Goal: Transaction & Acquisition: Book appointment/travel/reservation

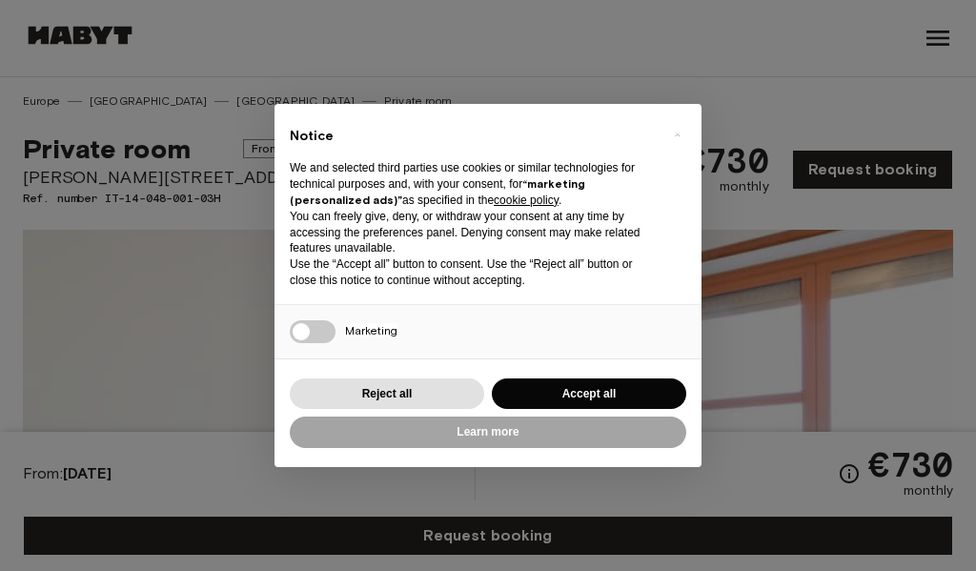
click at [737, 61] on div "× Notice We and selected third parties use cookies or similar technologies for …" at bounding box center [488, 285] width 976 height 571
click at [612, 395] on button "Accept all" at bounding box center [589, 393] width 194 height 31
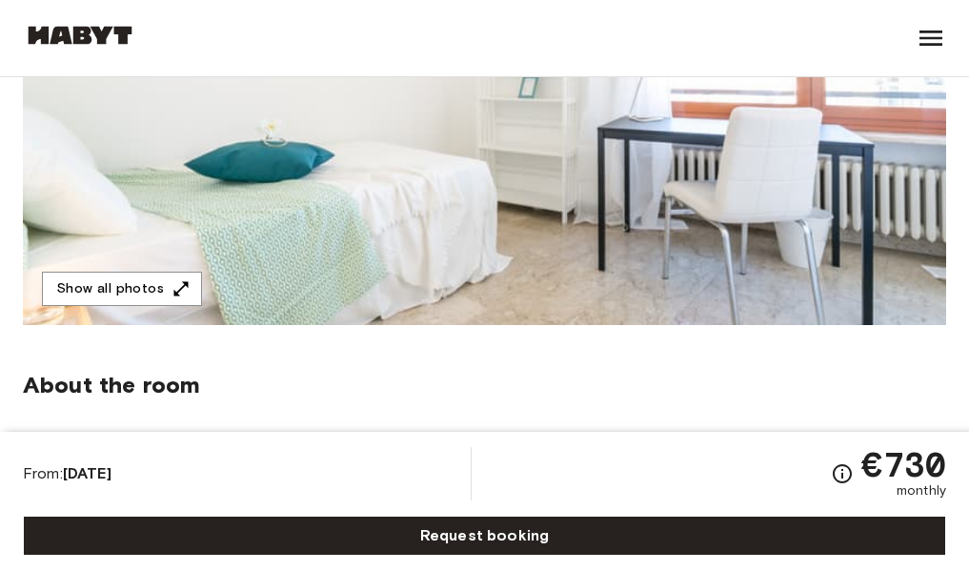
scroll to position [381, 0]
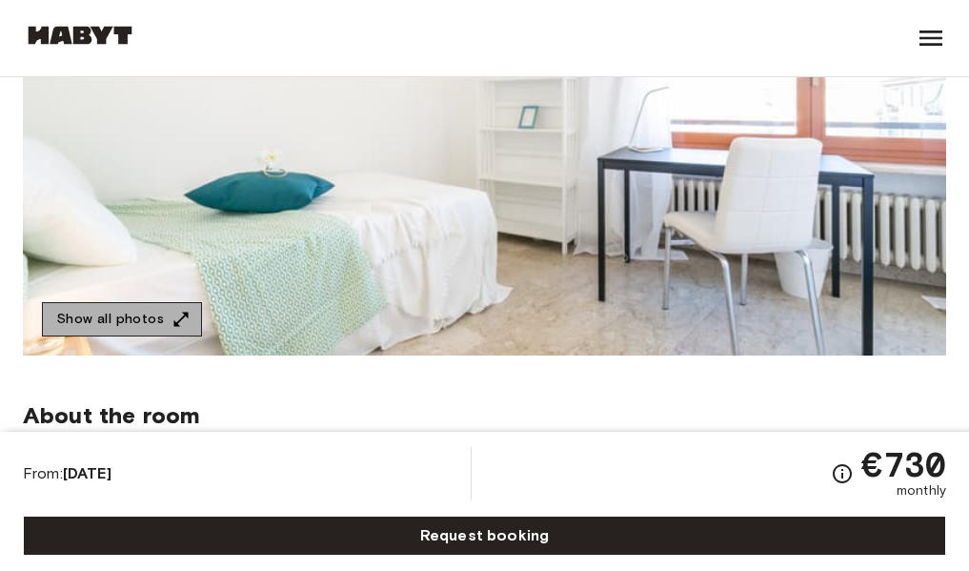
click at [153, 327] on button "Show all photos" at bounding box center [122, 319] width 160 height 35
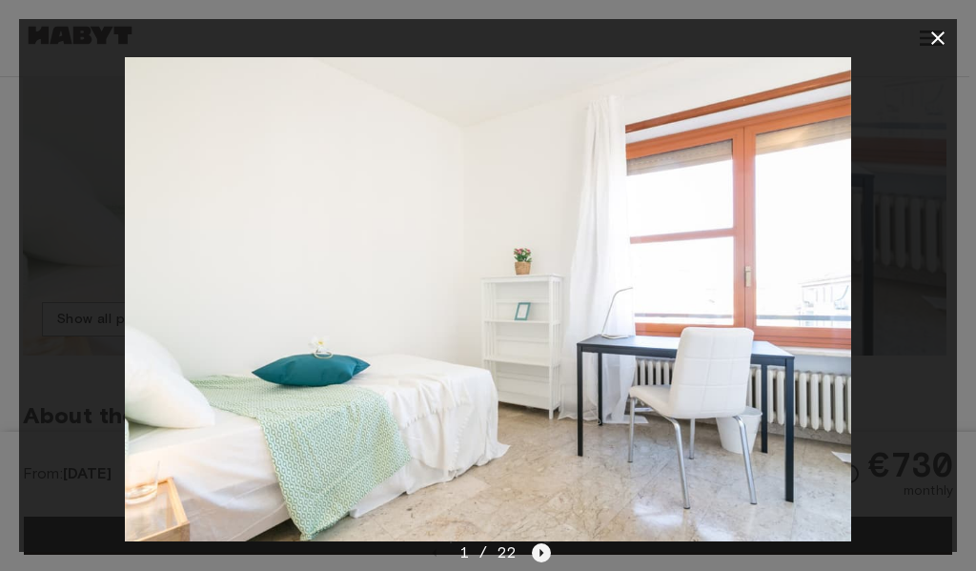
click at [540, 551] on icon "Next image" at bounding box center [542, 553] width 4 height 8
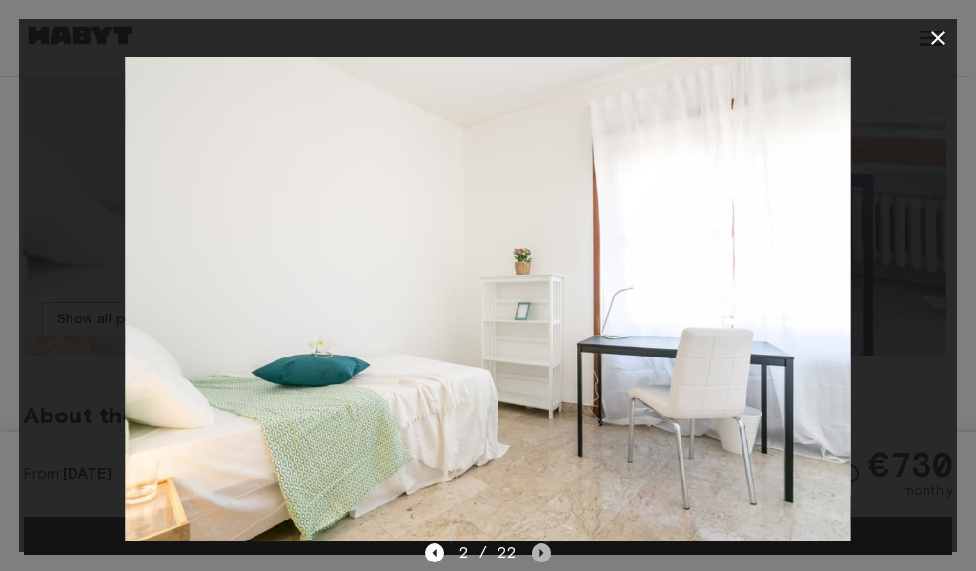
click at [541, 551] on icon "Next image" at bounding box center [542, 553] width 4 height 8
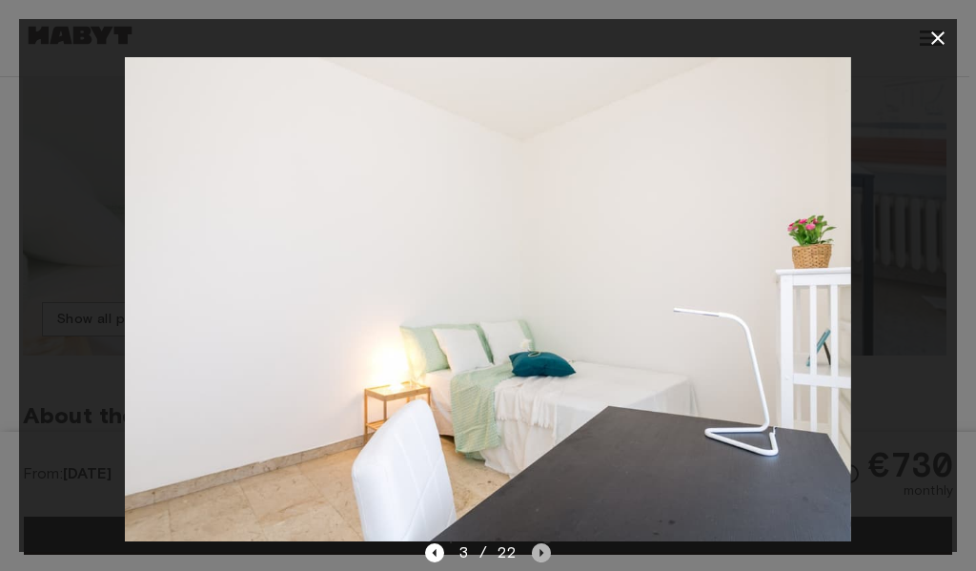
click at [541, 551] on icon "Next image" at bounding box center [542, 553] width 4 height 8
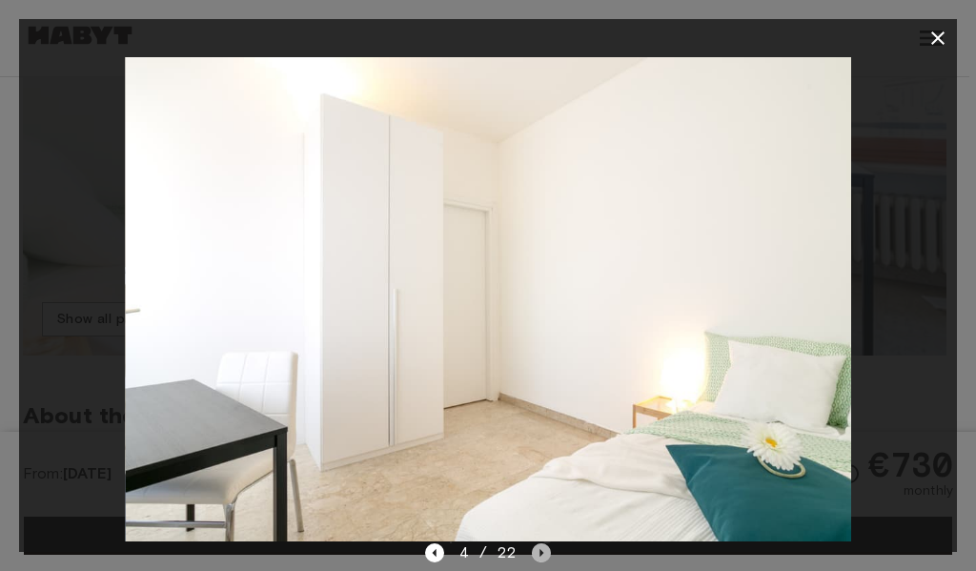
click at [541, 551] on icon "Next image" at bounding box center [542, 553] width 4 height 8
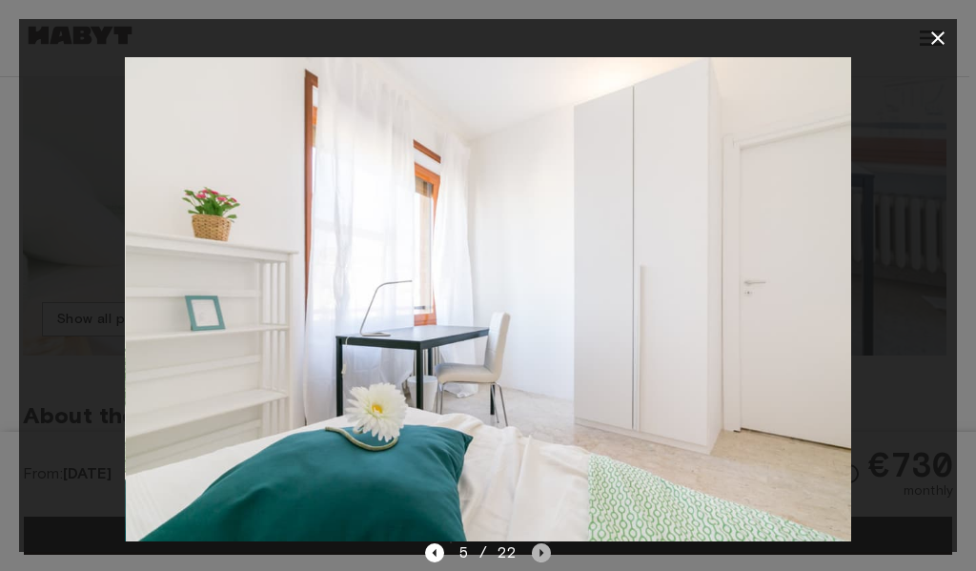
click at [541, 551] on icon "Next image" at bounding box center [542, 553] width 4 height 8
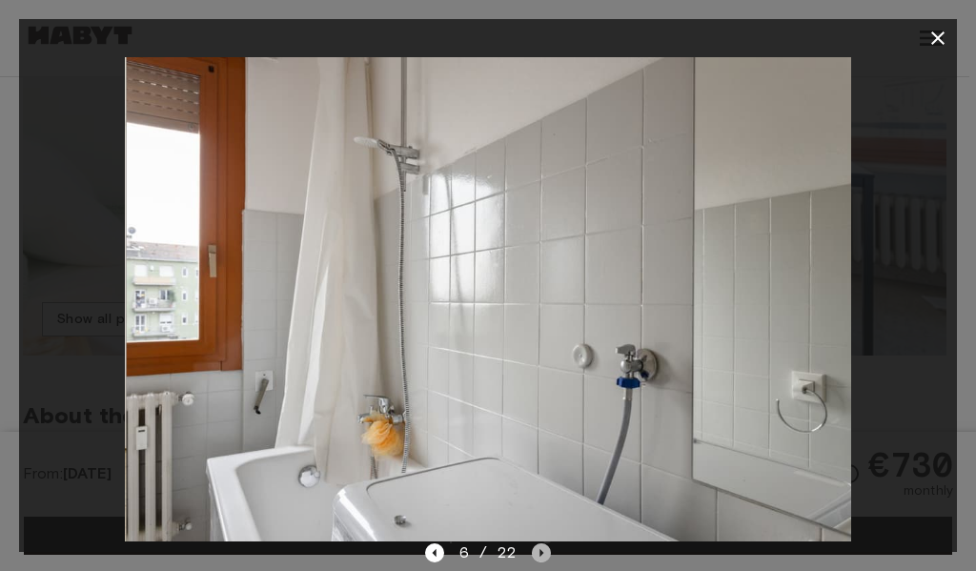
click at [541, 551] on icon "Next image" at bounding box center [542, 553] width 4 height 8
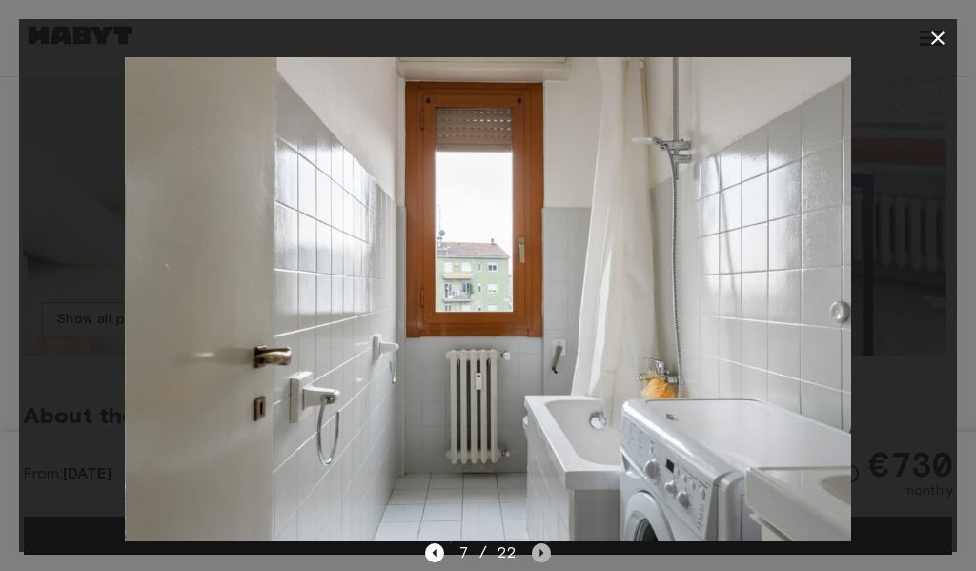
click at [541, 551] on icon "Next image" at bounding box center [542, 553] width 4 height 8
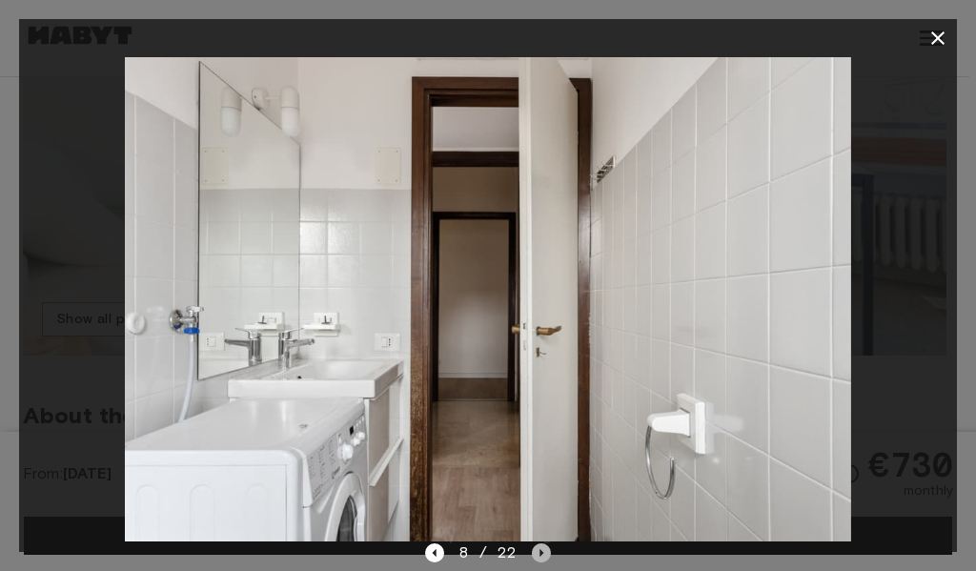
click at [541, 551] on icon "Next image" at bounding box center [542, 553] width 4 height 8
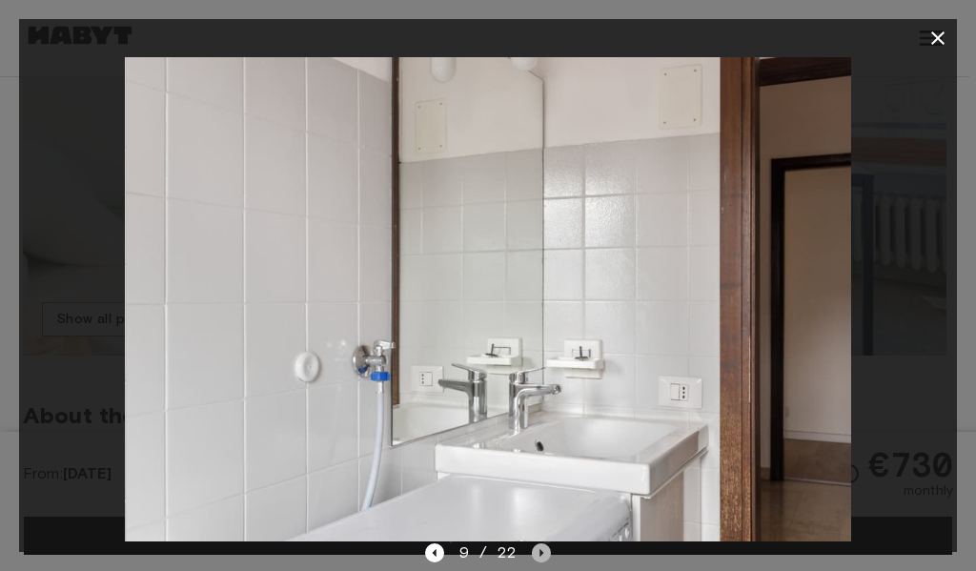
click at [542, 553] on icon "Next image" at bounding box center [542, 553] width 4 height 8
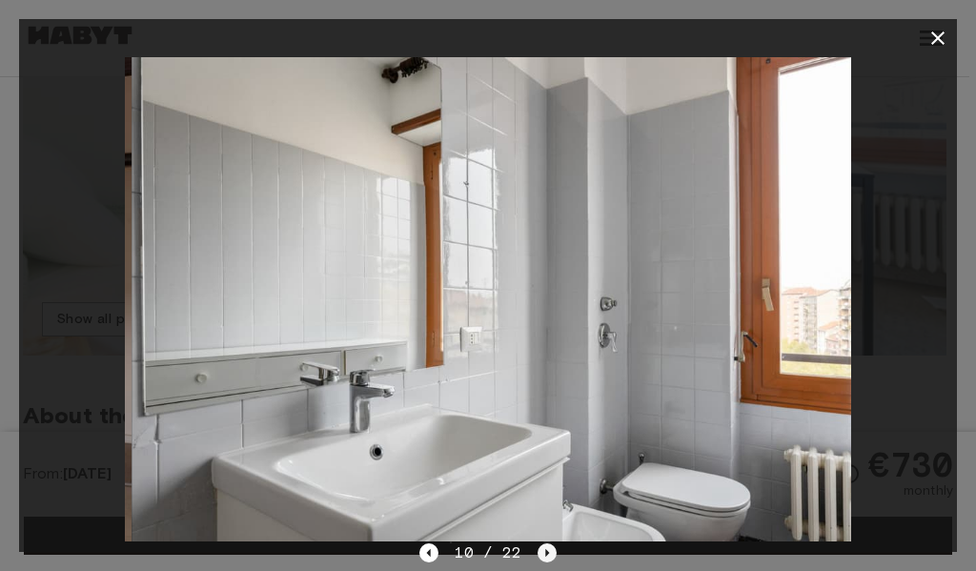
click at [542, 554] on icon "Next image" at bounding box center [546, 552] width 19 height 19
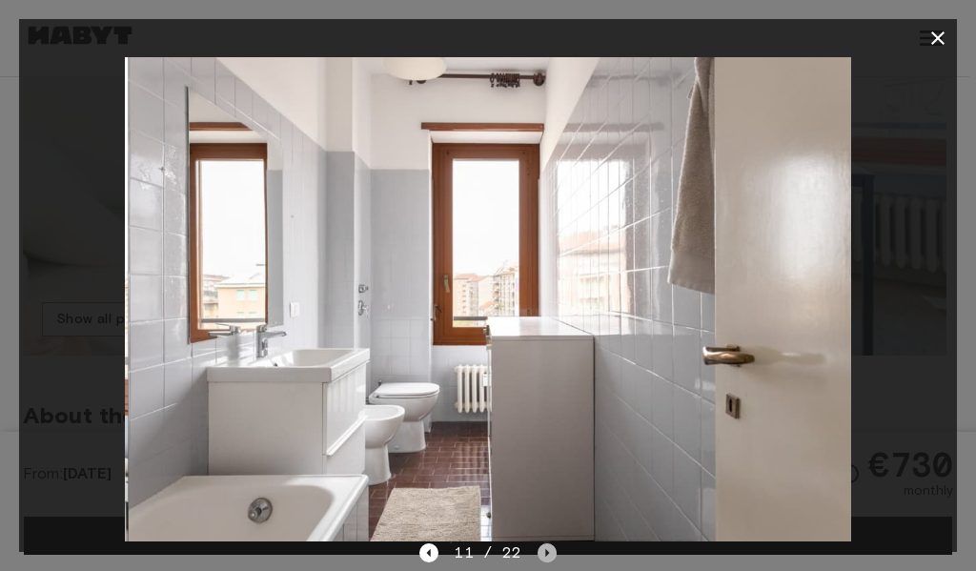
click at [545, 554] on icon "Next image" at bounding box center [547, 553] width 4 height 8
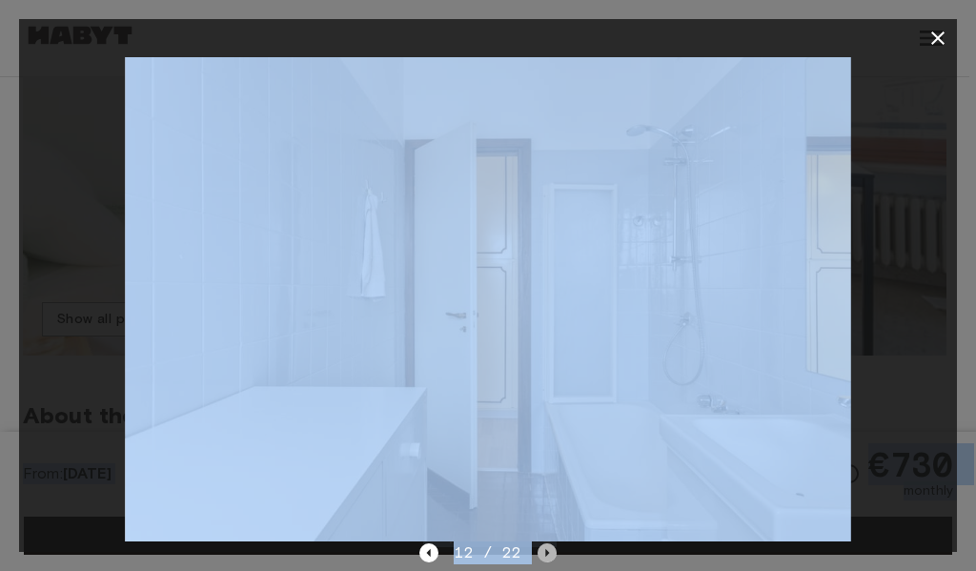
click at [550, 551] on icon "Next image" at bounding box center [546, 552] width 19 height 19
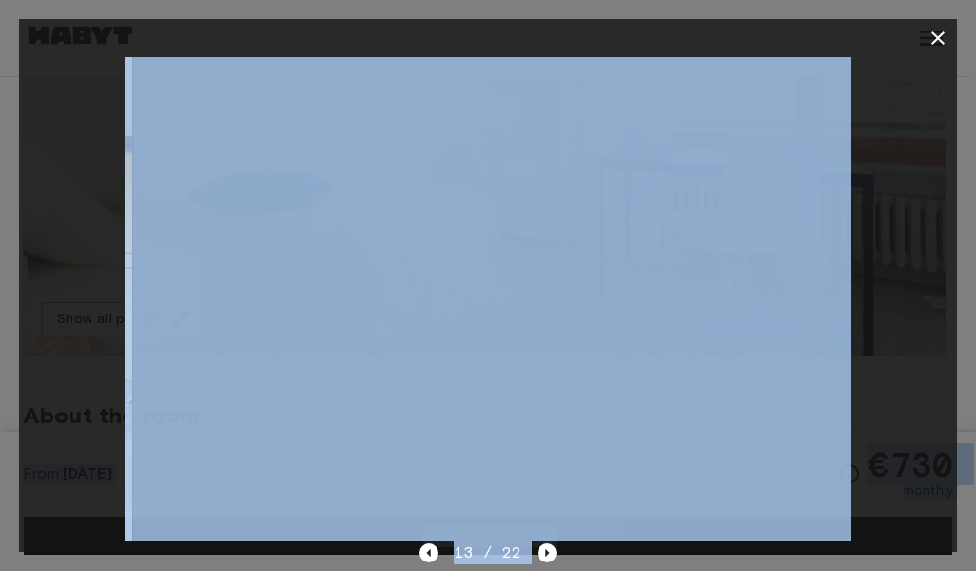
click at [572, 396] on img at bounding box center [495, 299] width 726 height 484
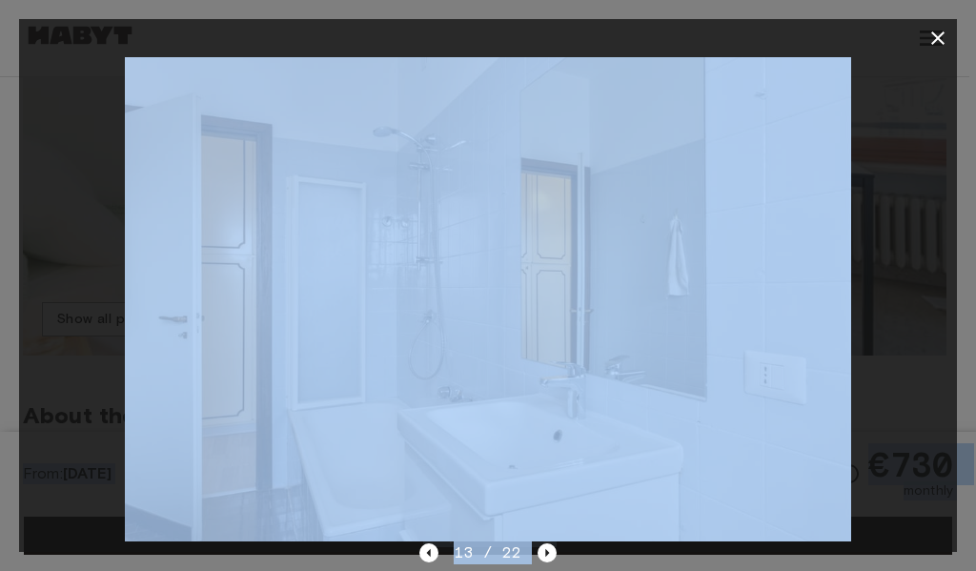
click at [907, 266] on div at bounding box center [487, 299] width 937 height 484
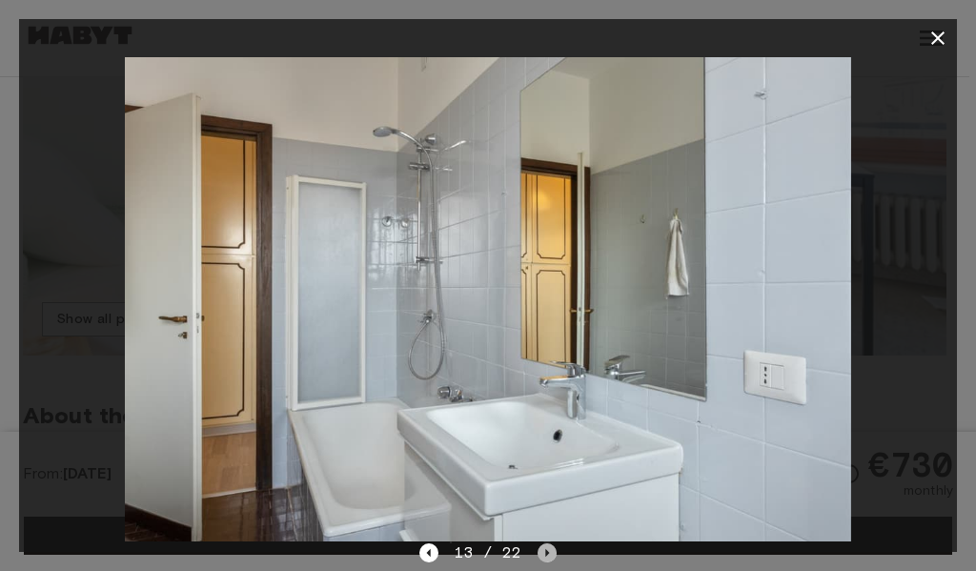
click at [551, 552] on icon "Next image" at bounding box center [546, 552] width 19 height 19
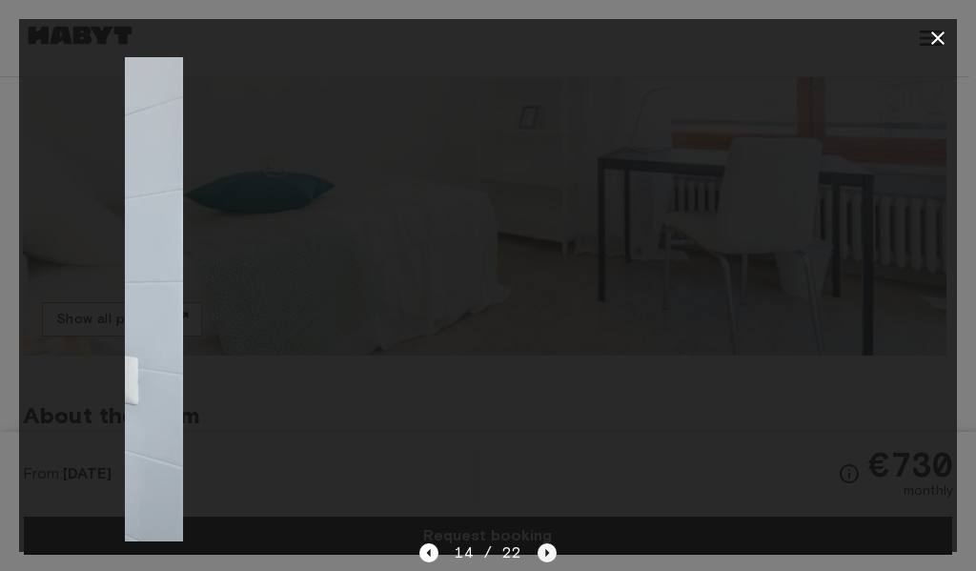
click at [549, 550] on icon "Next image" at bounding box center [546, 552] width 19 height 19
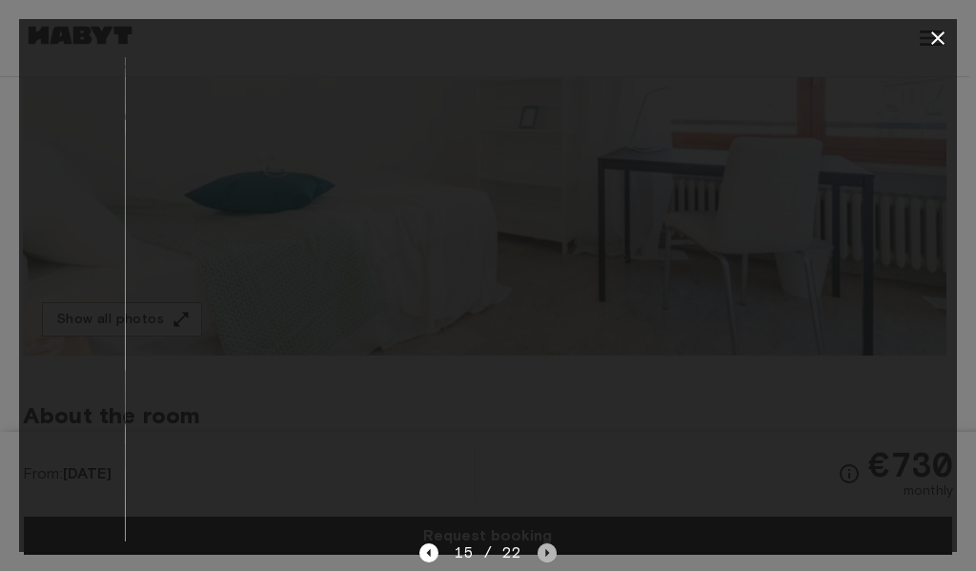
click at [549, 550] on icon "Next image" at bounding box center [546, 552] width 19 height 19
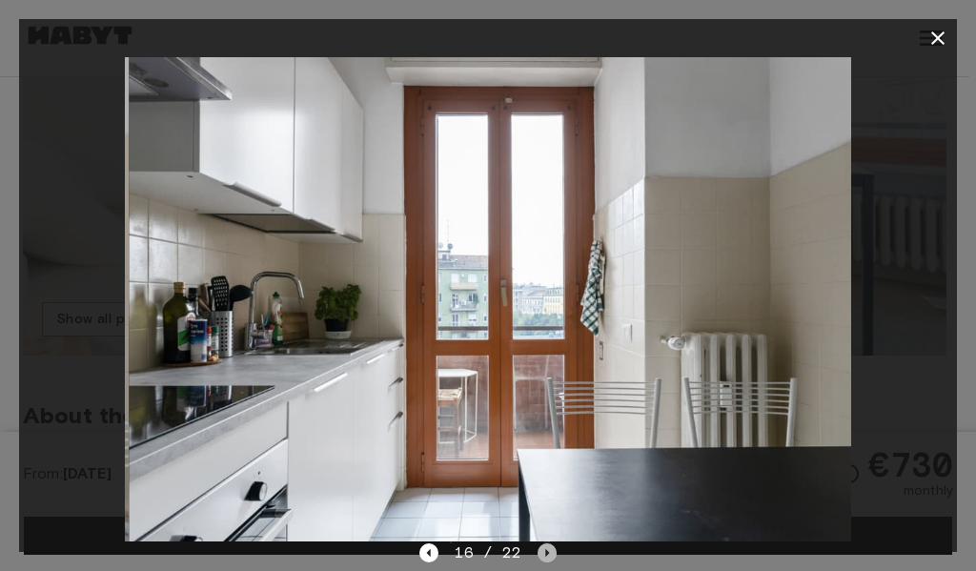
click at [549, 550] on icon "Next image" at bounding box center [546, 552] width 19 height 19
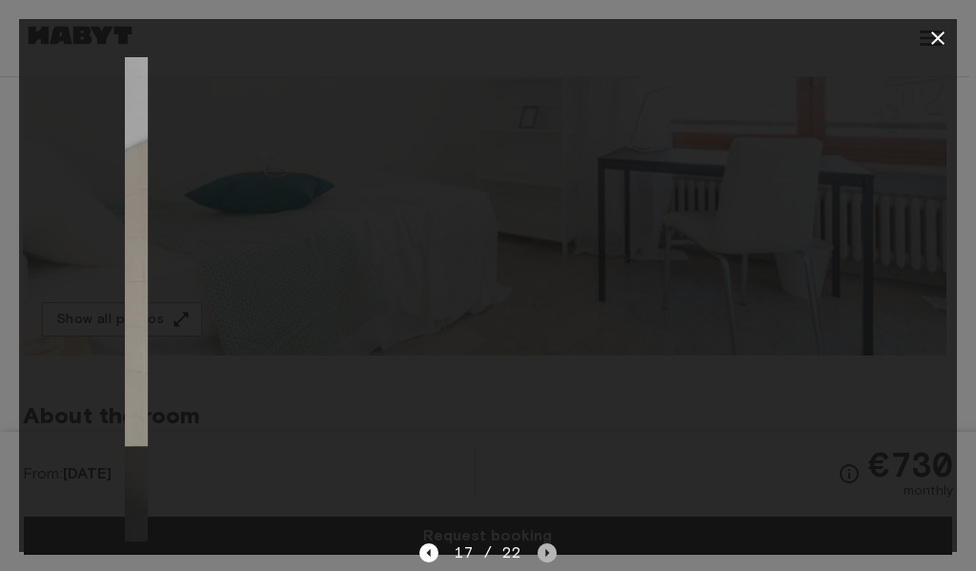
click at [549, 550] on icon "Next image" at bounding box center [546, 552] width 19 height 19
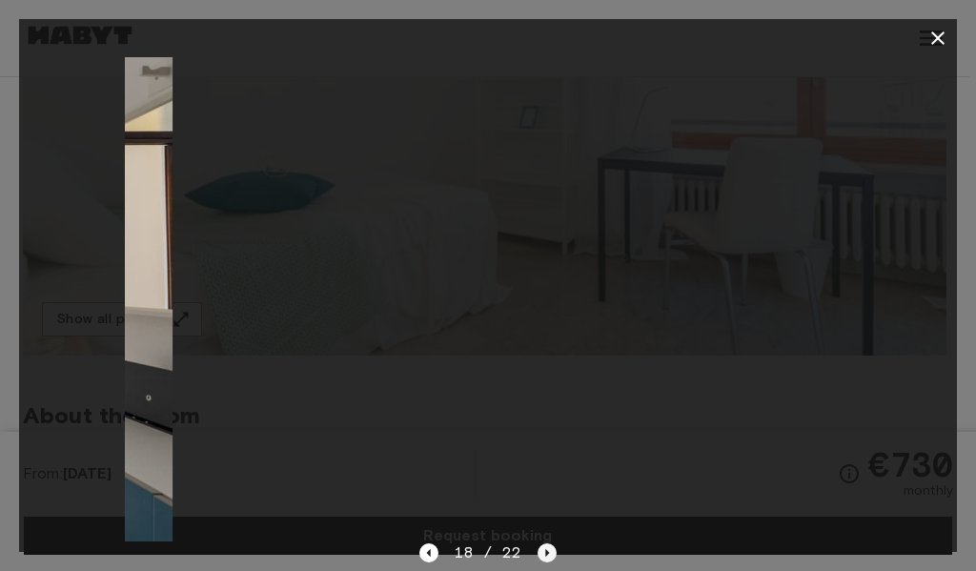
click at [549, 550] on icon "Next image" at bounding box center [546, 552] width 19 height 19
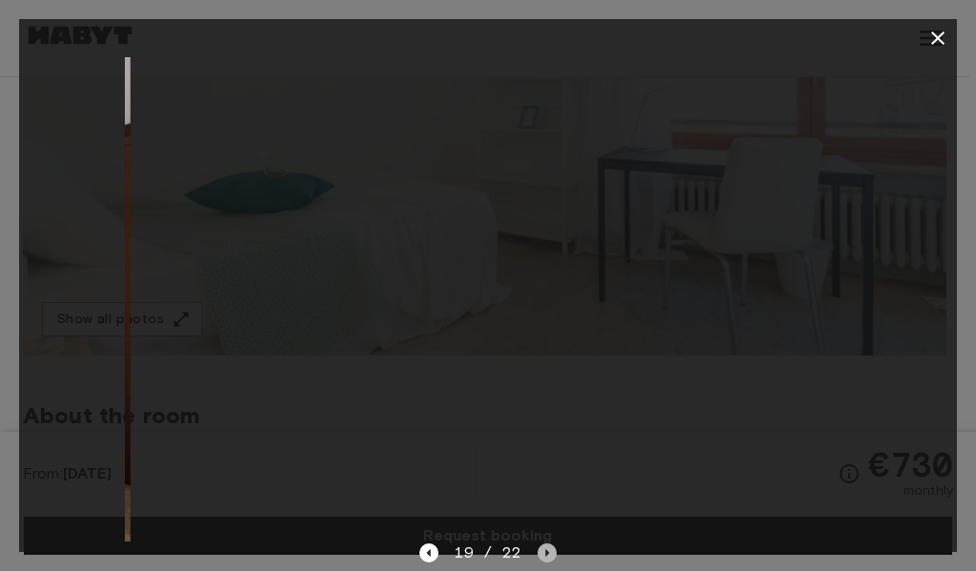
click at [549, 549] on icon "Next image" at bounding box center [546, 552] width 19 height 19
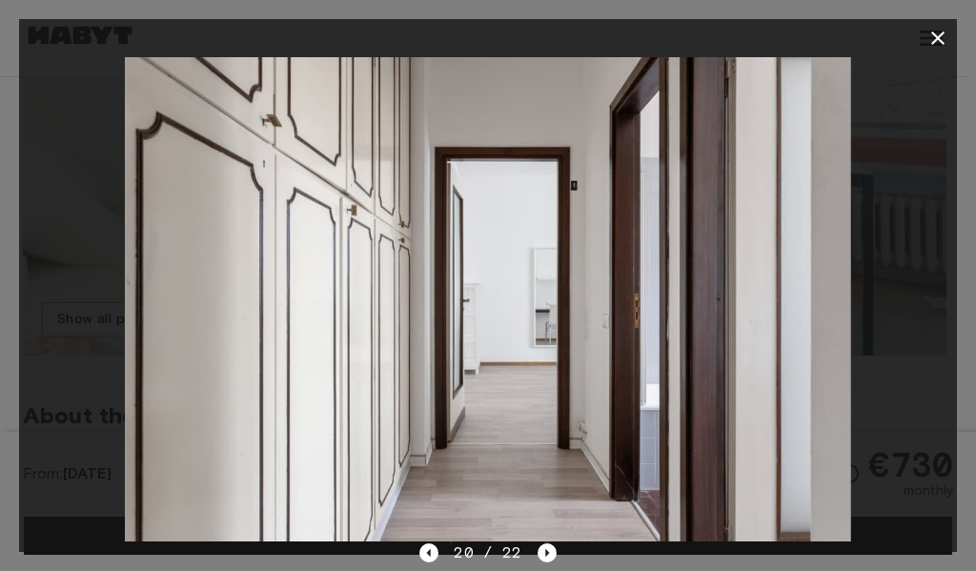
click at [924, 37] on button "button" at bounding box center [937, 38] width 38 height 38
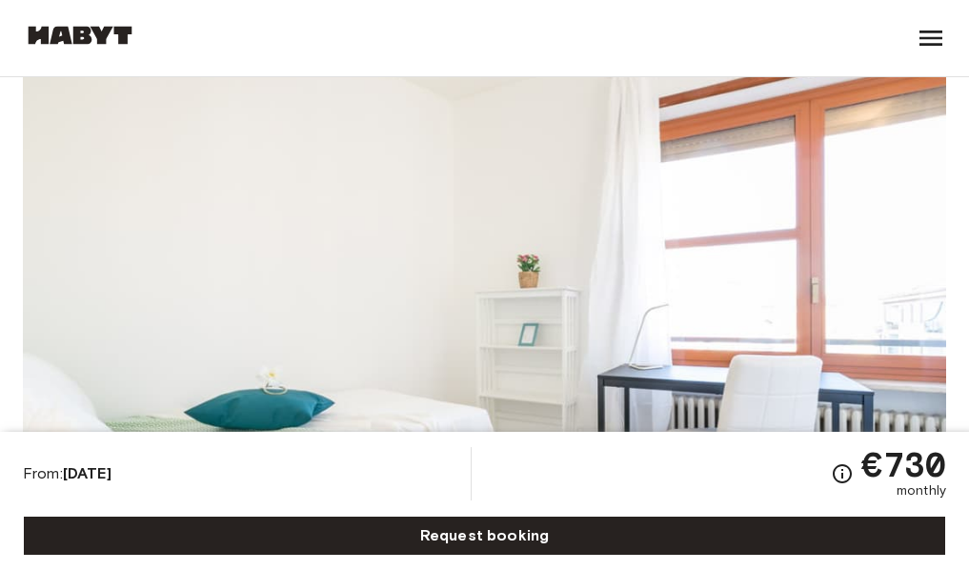
scroll to position [0, 0]
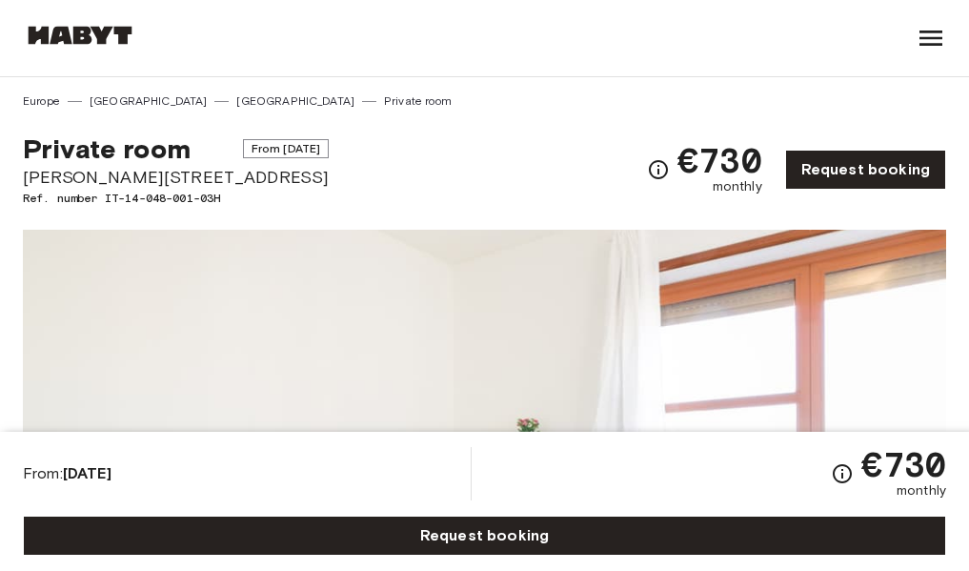
click at [236, 96] on link "[GEOGRAPHIC_DATA]" at bounding box center [295, 100] width 118 height 17
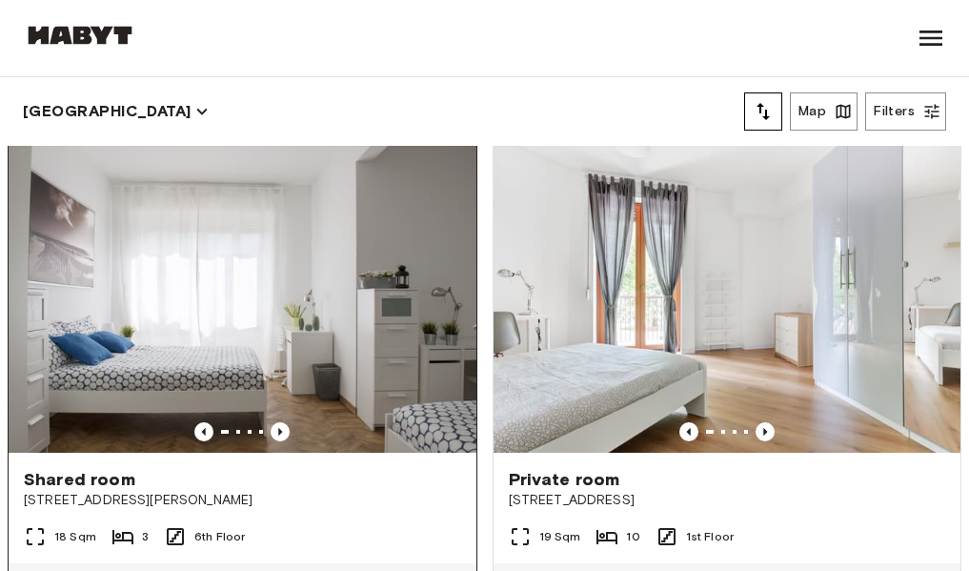
scroll to position [1048, 0]
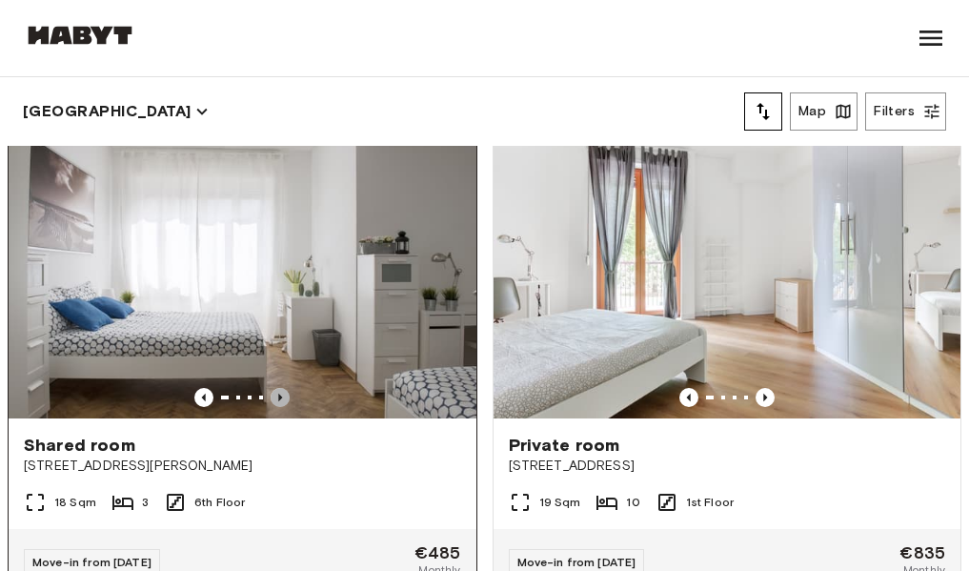
click at [275, 403] on icon "Previous image" at bounding box center [280, 397] width 19 height 19
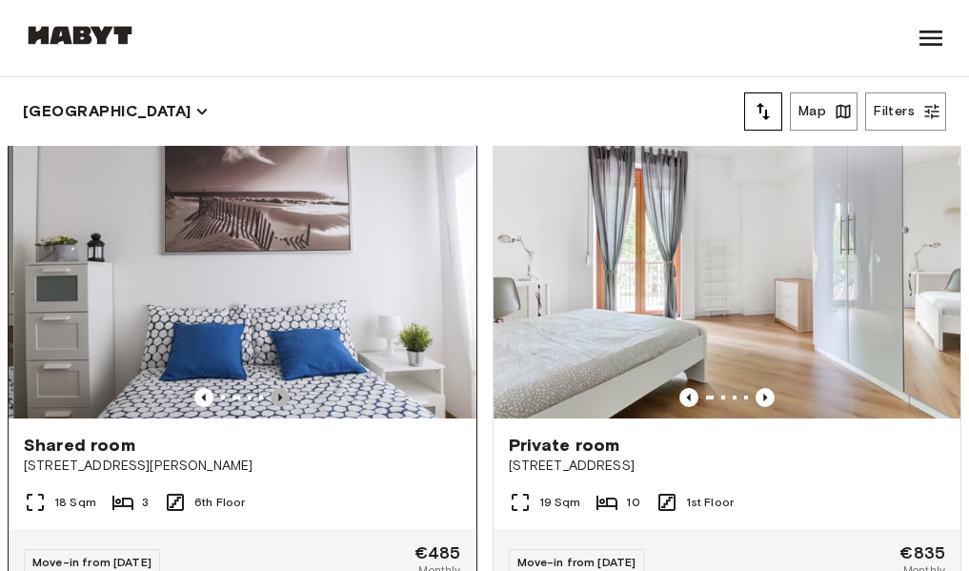
click at [275, 403] on icon "Previous image" at bounding box center [280, 397] width 19 height 19
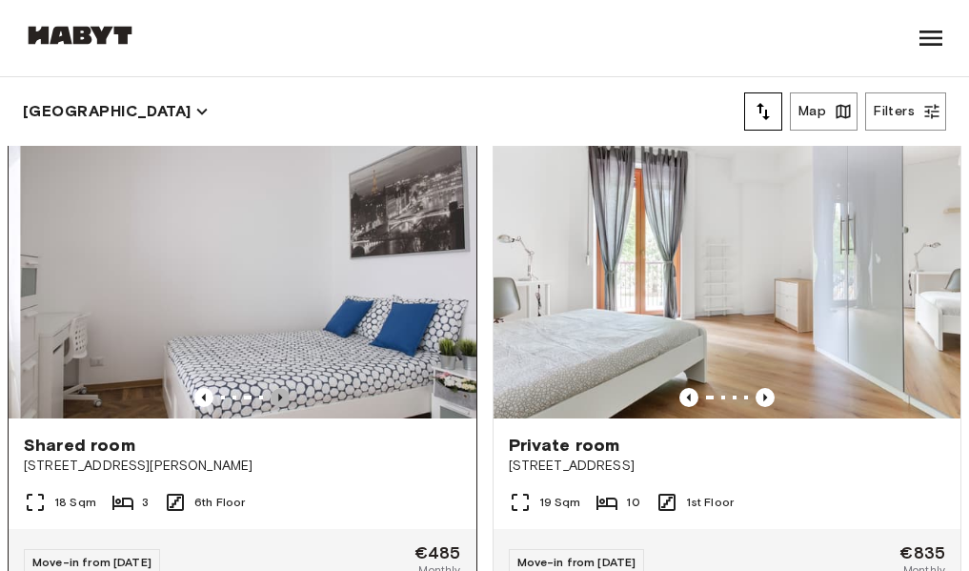
click at [275, 403] on icon "Previous image" at bounding box center [280, 397] width 19 height 19
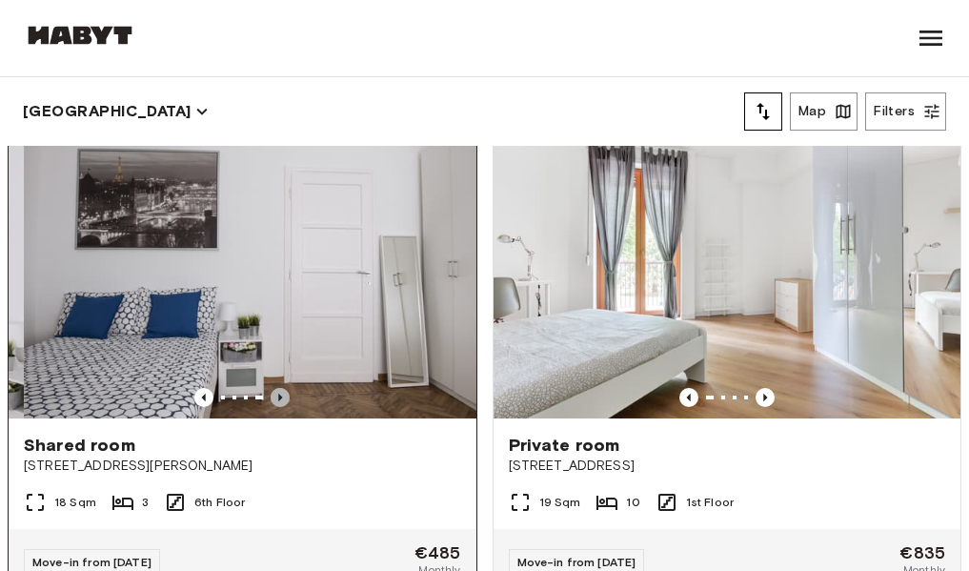
click at [277, 403] on icon "Previous image" at bounding box center [280, 397] width 19 height 19
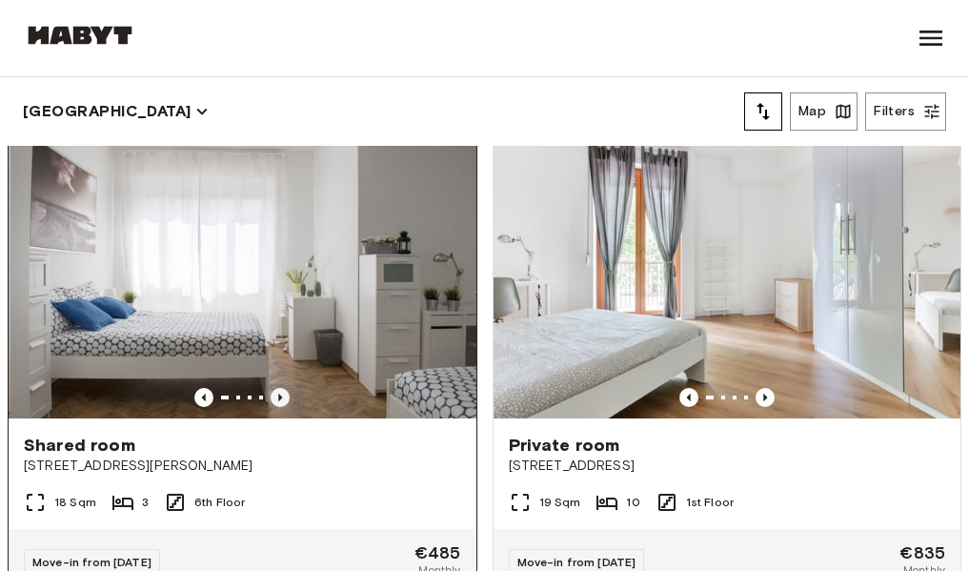
click at [279, 404] on icon "Previous image" at bounding box center [280, 397] width 19 height 19
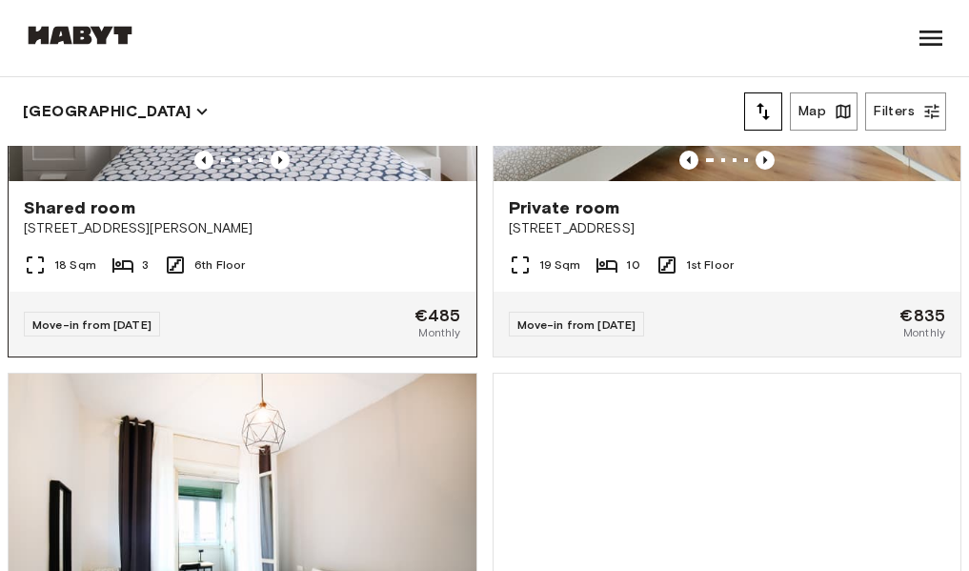
scroll to position [1239, 0]
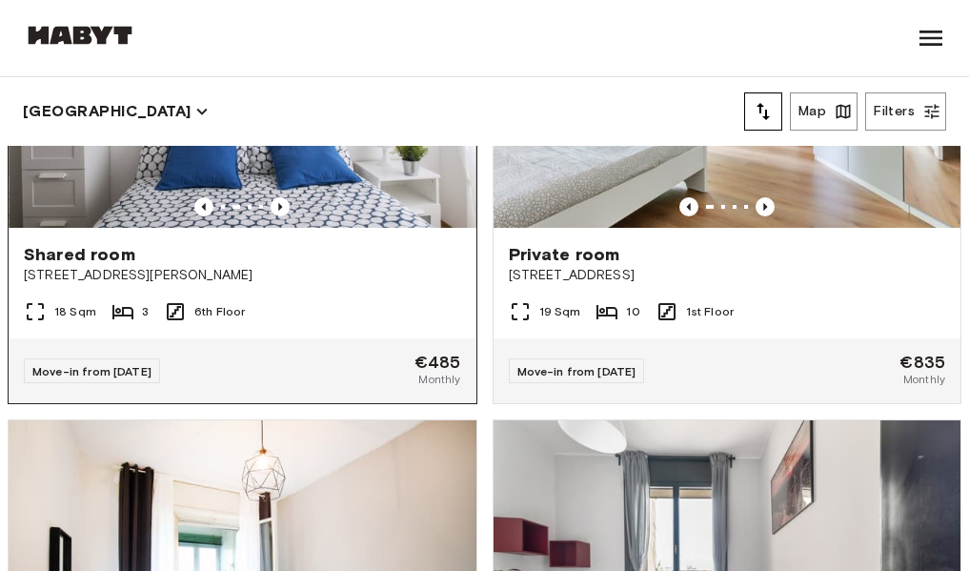
click at [121, 266] on span "Shared room" at bounding box center [79, 254] width 111 height 23
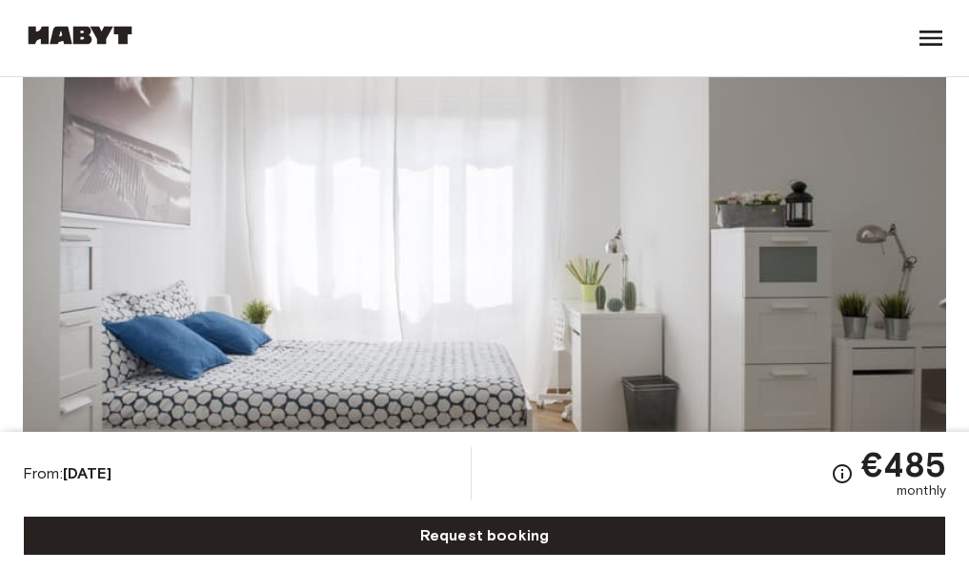
scroll to position [286, 0]
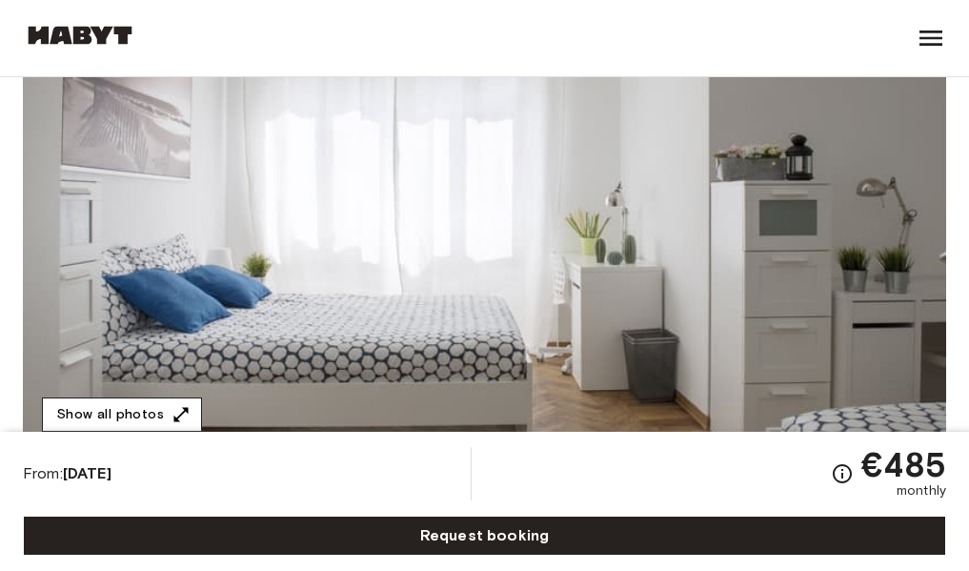
click at [178, 419] on icon "button" at bounding box center [180, 414] width 19 height 19
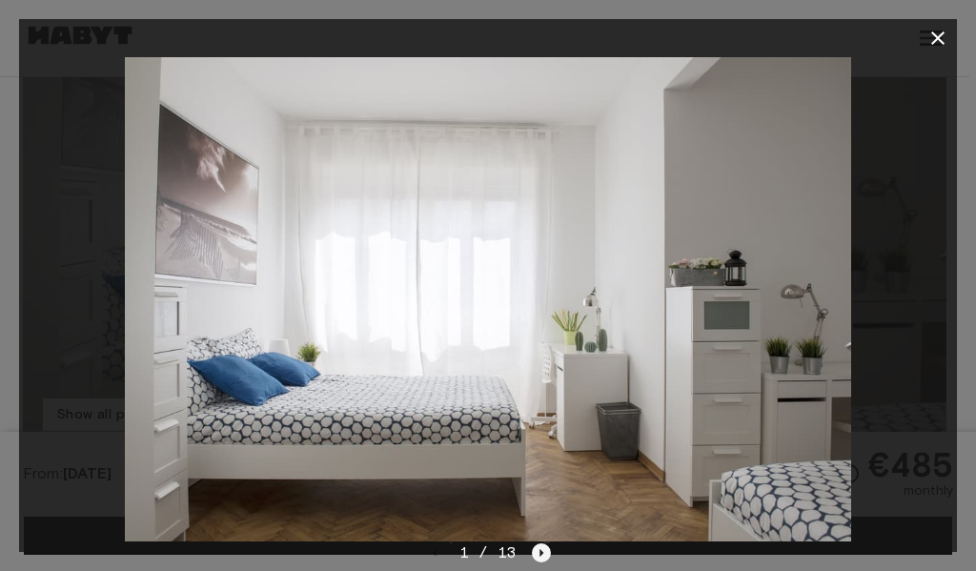
click at [535, 551] on icon "Next image" at bounding box center [541, 552] width 19 height 19
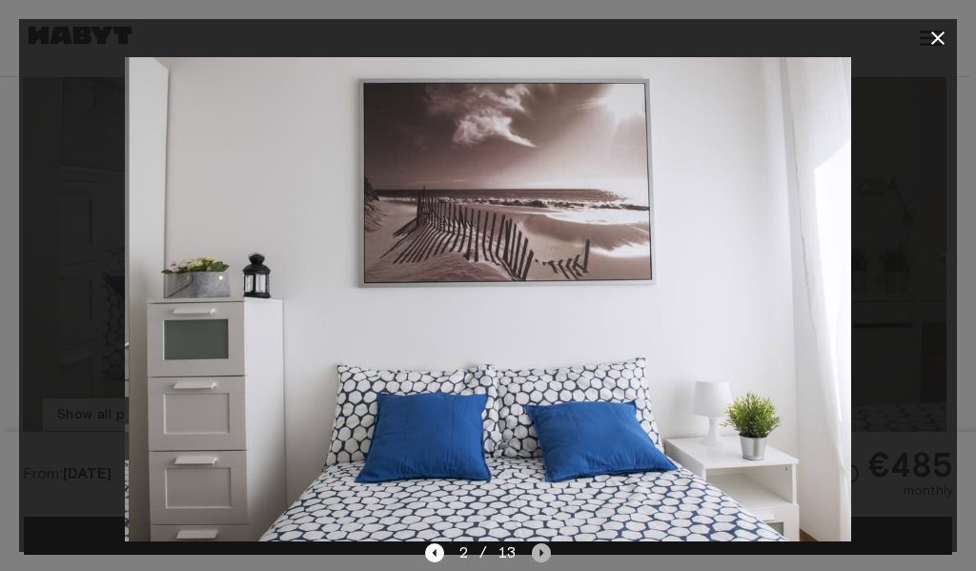
click at [535, 553] on icon "Next image" at bounding box center [541, 552] width 19 height 19
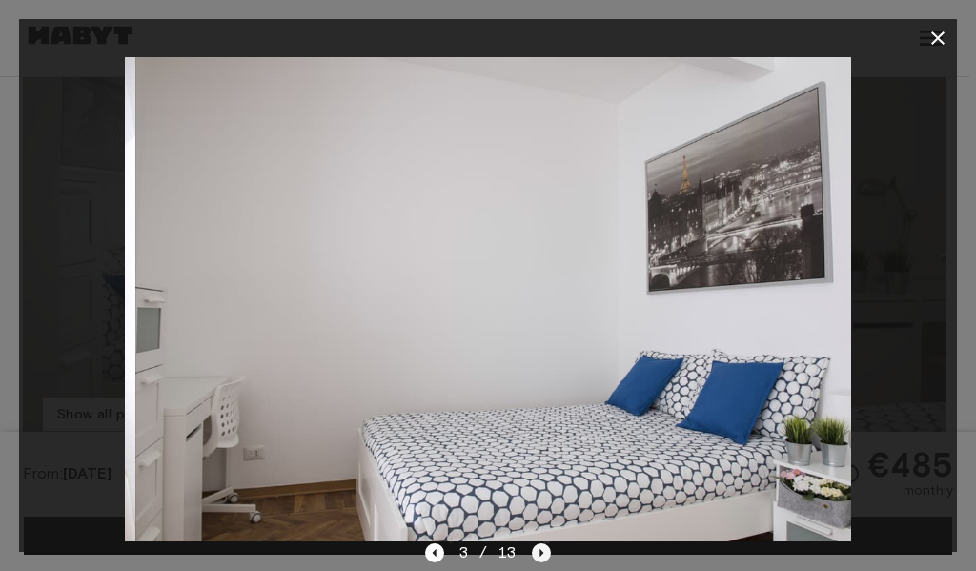
click at [535, 553] on icon "Next image" at bounding box center [541, 552] width 19 height 19
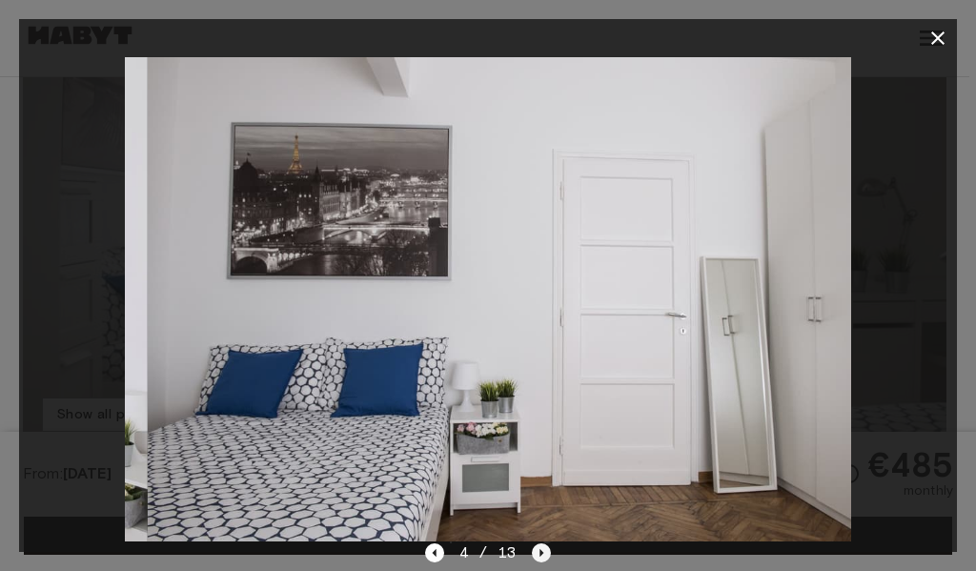
click at [537, 554] on icon "Next image" at bounding box center [541, 552] width 19 height 19
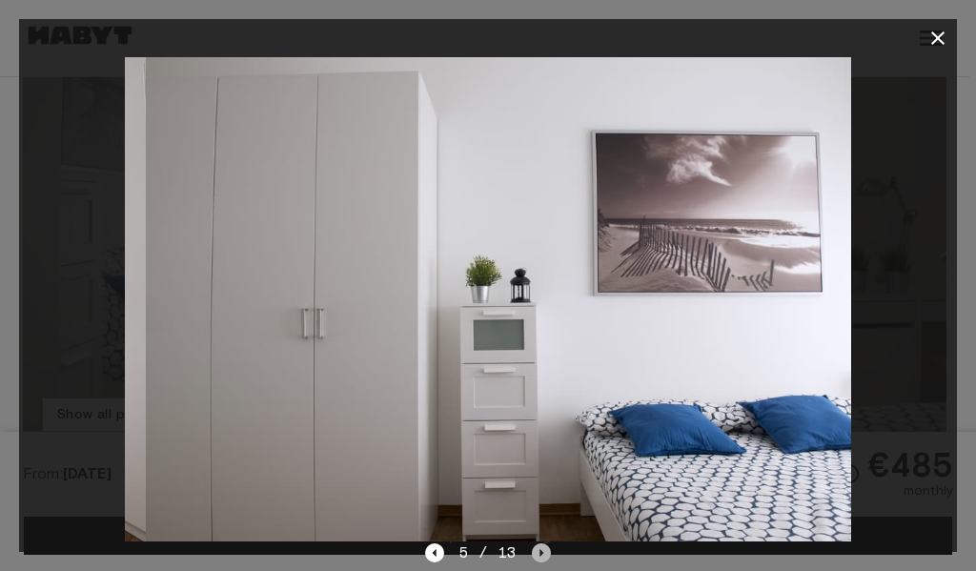
click at [538, 554] on icon "Next image" at bounding box center [541, 552] width 19 height 19
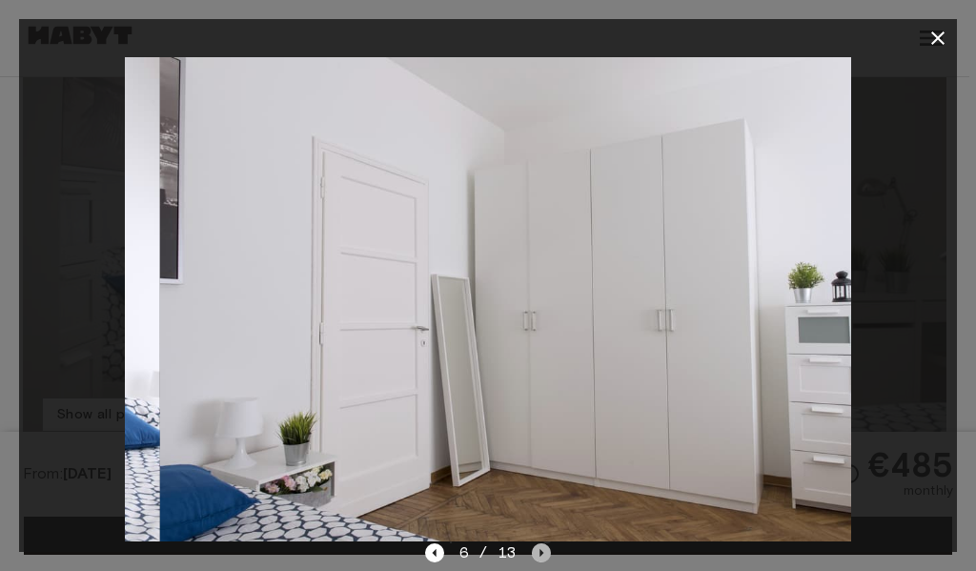
click at [538, 554] on icon "Next image" at bounding box center [541, 552] width 19 height 19
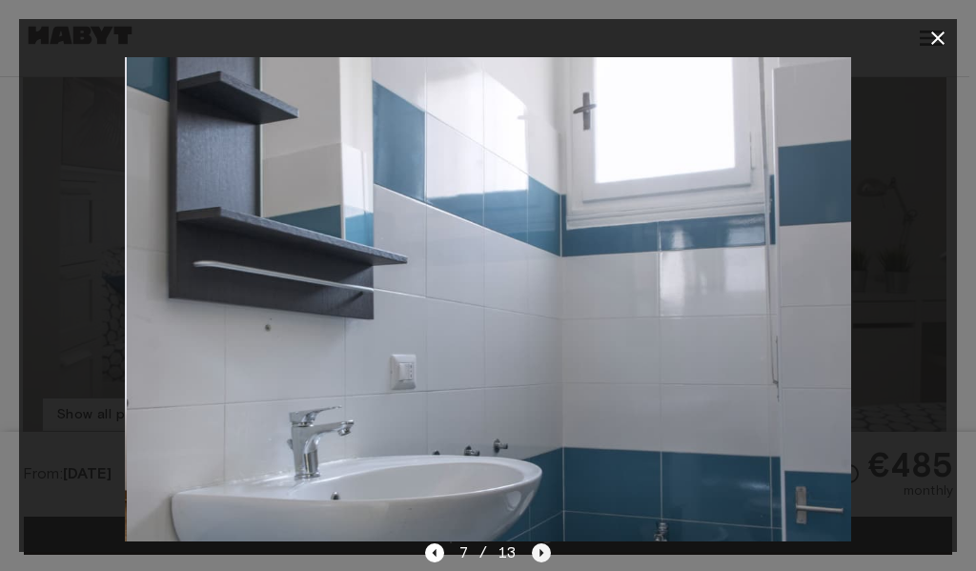
click at [538, 554] on icon "Next image" at bounding box center [541, 552] width 19 height 19
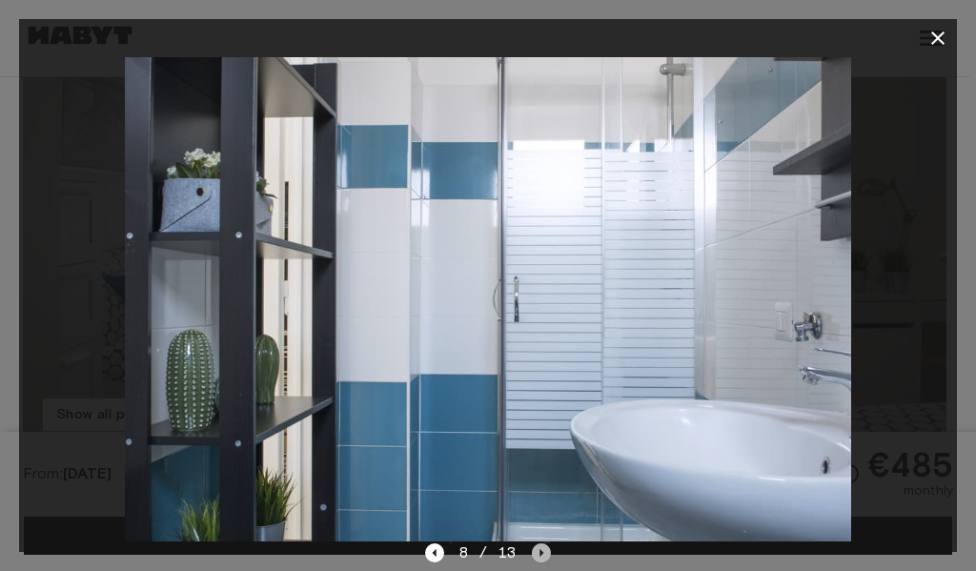
click at [540, 554] on icon "Next image" at bounding box center [542, 553] width 4 height 8
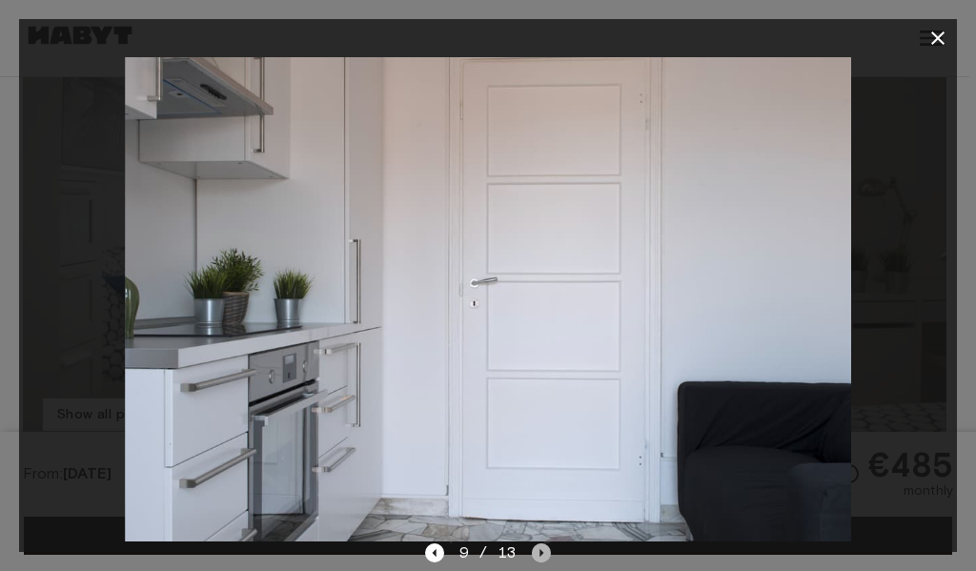
click at [540, 555] on icon "Next image" at bounding box center [542, 553] width 4 height 8
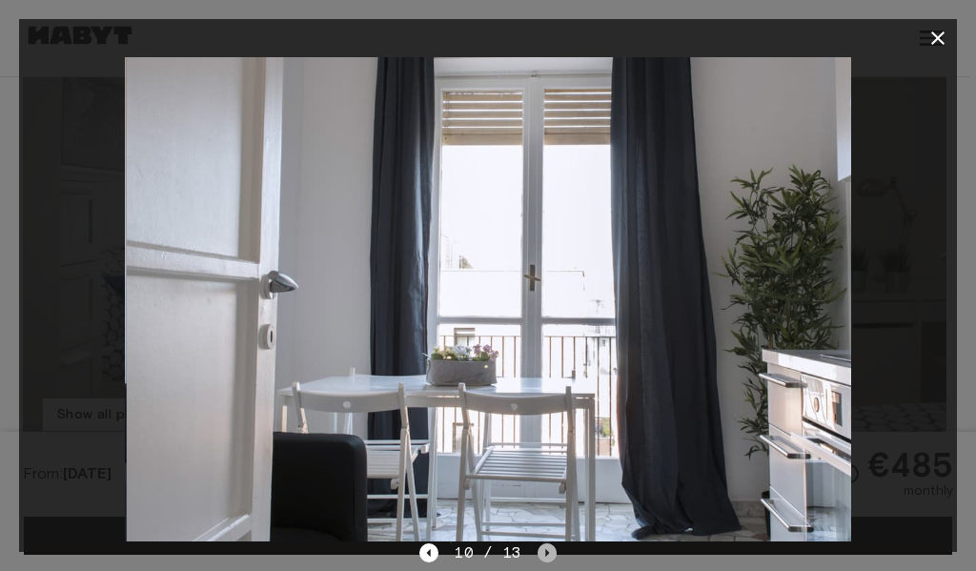
click at [539, 555] on icon "Next image" at bounding box center [546, 552] width 19 height 19
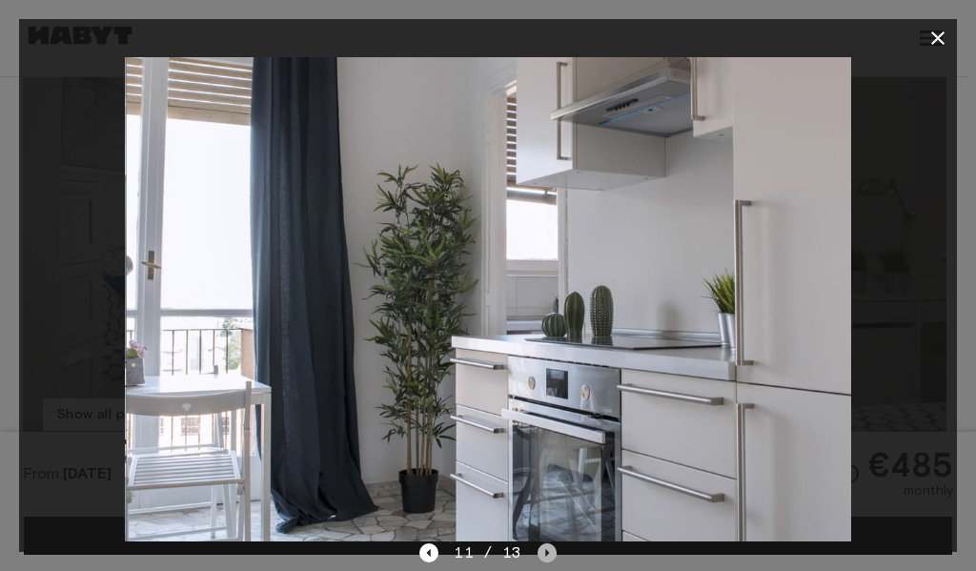
click at [540, 556] on icon "Next image" at bounding box center [546, 552] width 19 height 19
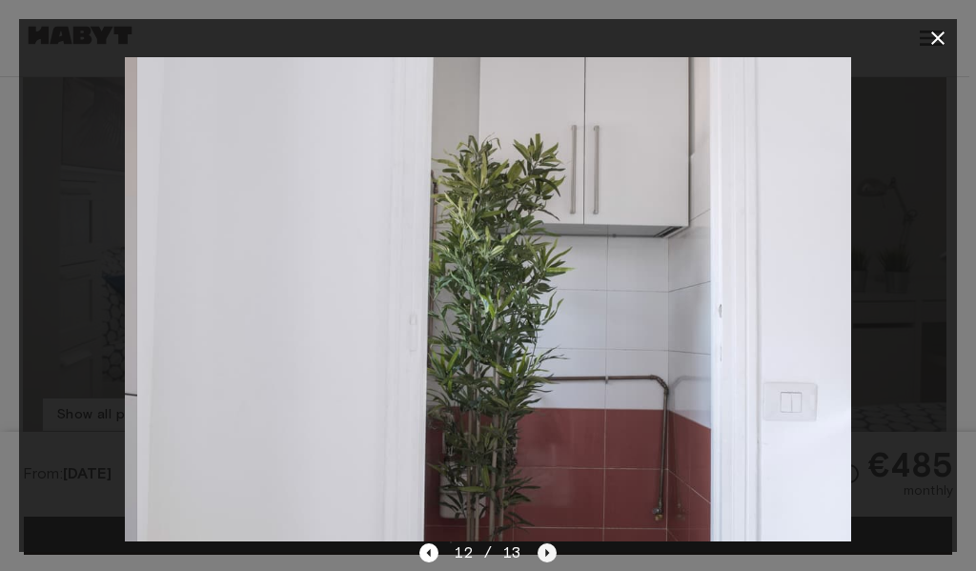
click at [540, 556] on icon "Next image" at bounding box center [546, 552] width 19 height 19
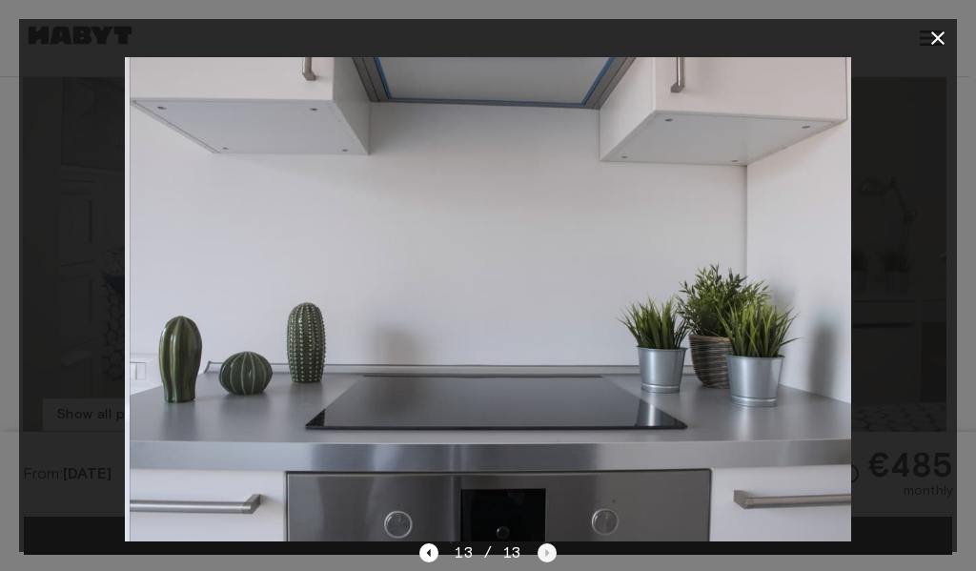
click at [540, 556] on div "13 / 13" at bounding box center [487, 552] width 136 height 23
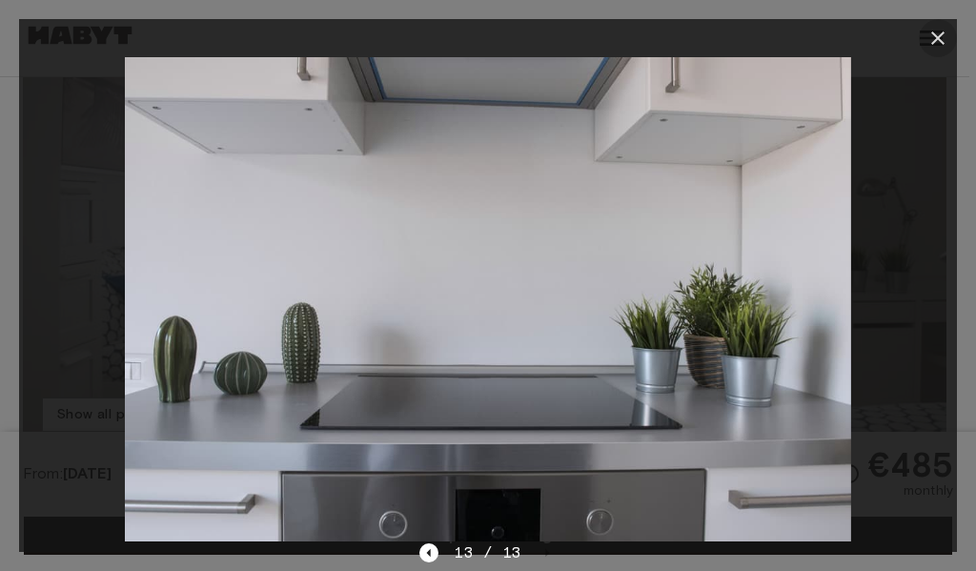
drag, startPoint x: 942, startPoint y: 37, endPoint x: 930, endPoint y: 49, distance: 16.9
click at [939, 42] on icon "button" at bounding box center [937, 38] width 23 height 23
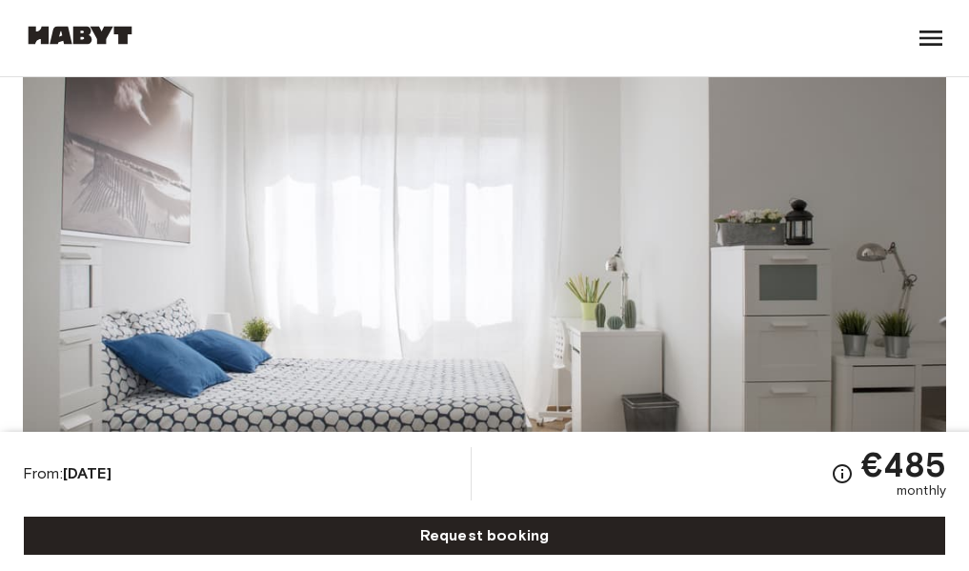
scroll to position [191, 0]
